Goal: Task Accomplishment & Management: Understand process/instructions

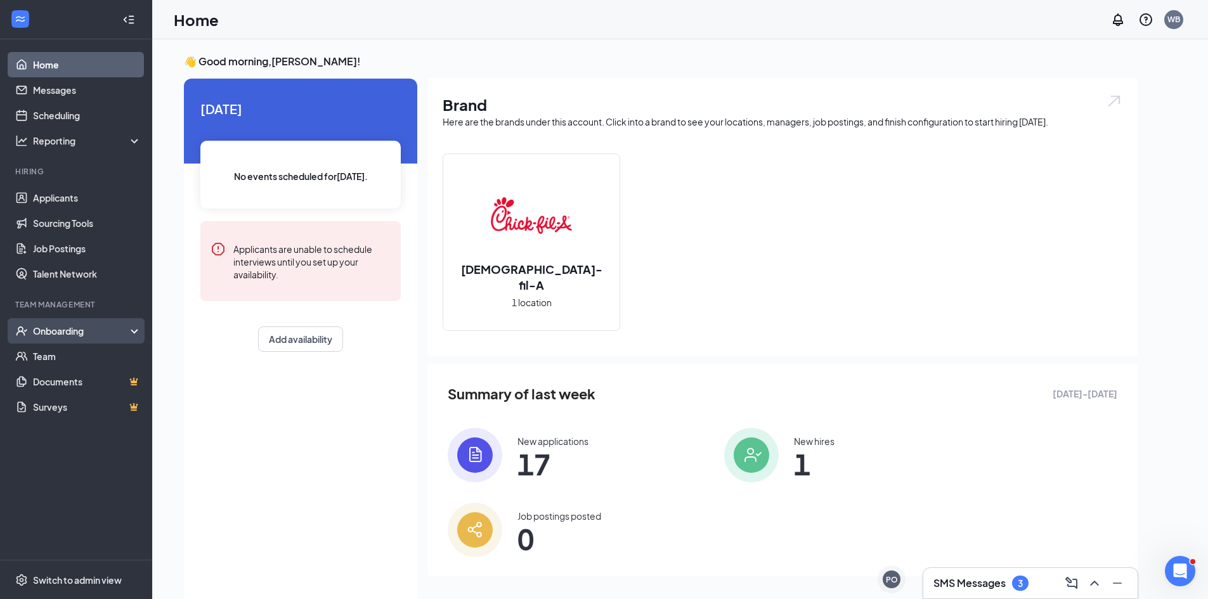
click at [67, 323] on div "Onboarding" at bounding box center [76, 330] width 152 height 25
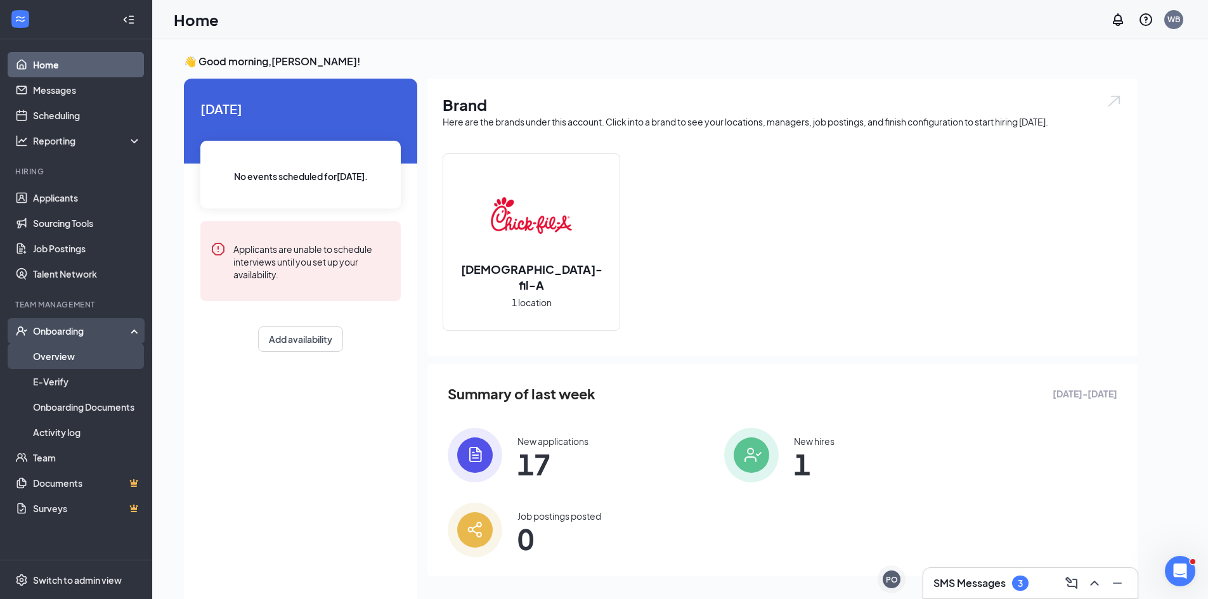
click at [60, 349] on link "Overview" at bounding box center [87, 356] width 108 height 25
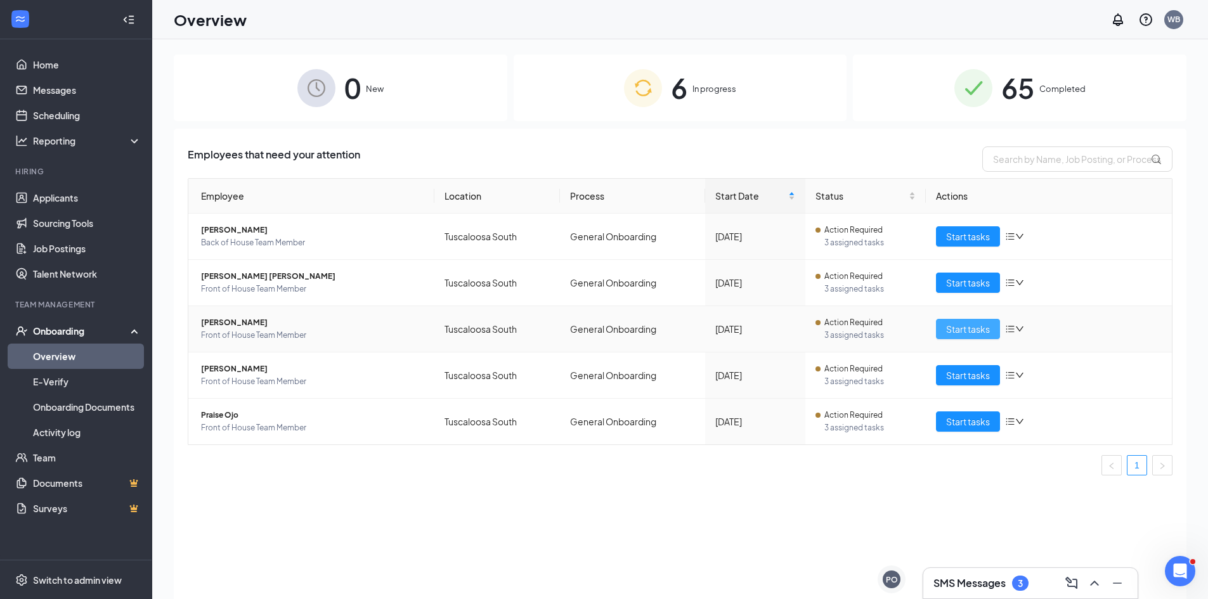
click at [982, 336] on span "Start tasks" at bounding box center [968, 329] width 44 height 14
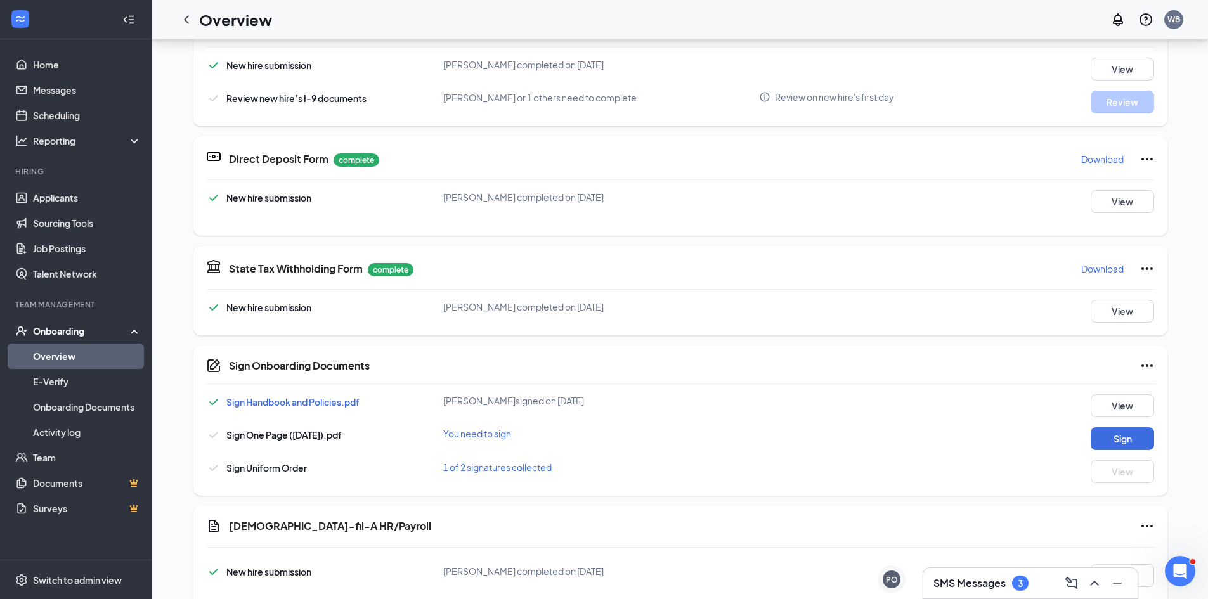
scroll to position [127, 0]
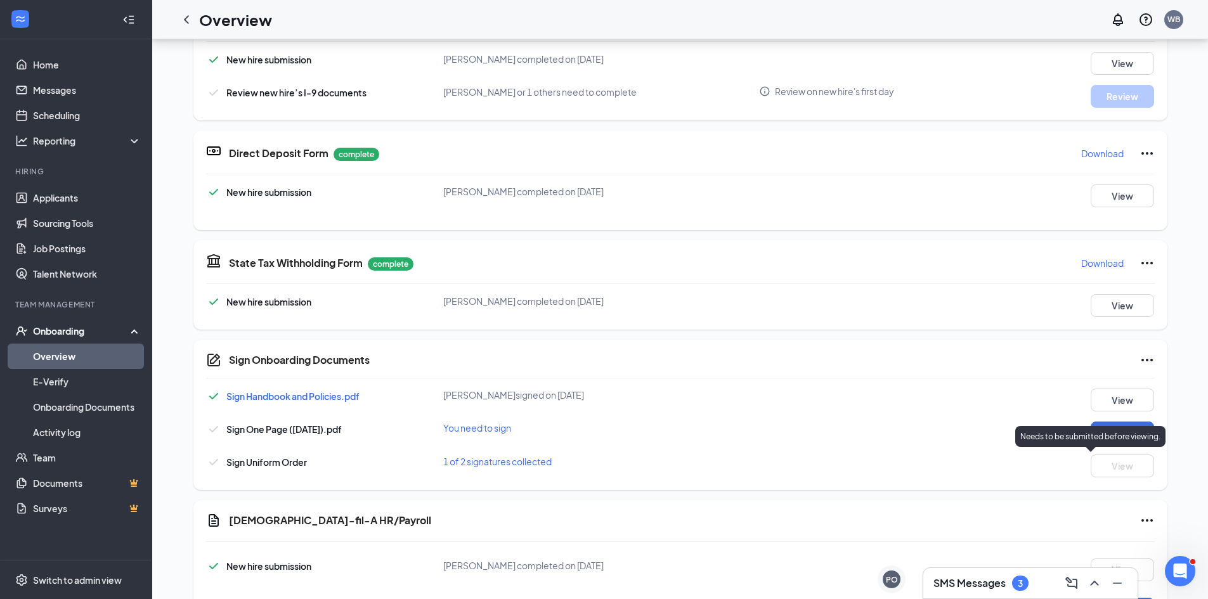
click at [1110, 437] on p "Needs to be submitted before viewing." at bounding box center [1090, 436] width 140 height 11
click at [1121, 432] on p "Needs to be submitted before viewing." at bounding box center [1090, 436] width 140 height 11
